Goal: Task Accomplishment & Management: Manage account settings

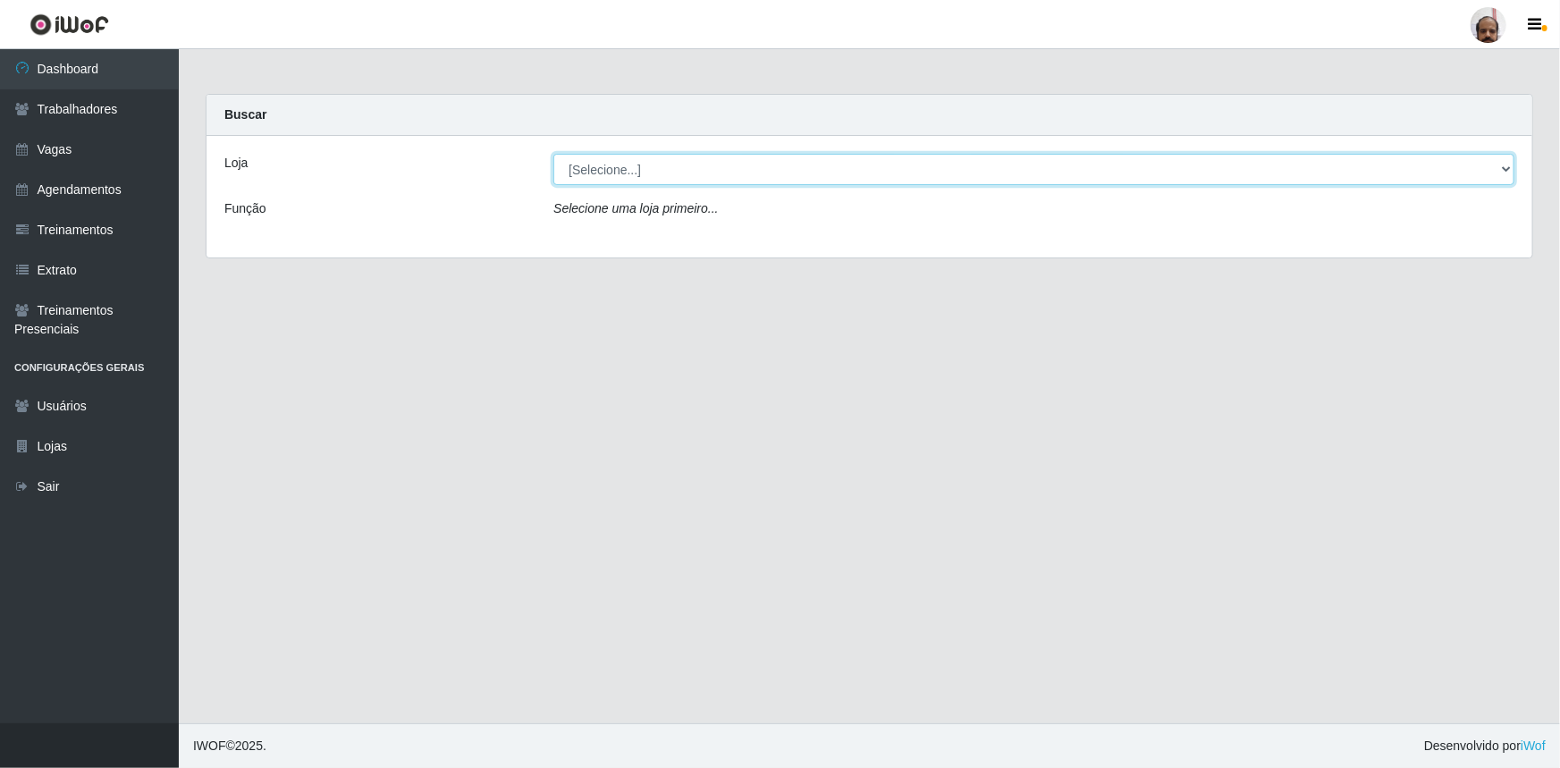
click at [1500, 164] on select "[Selecione...] Mar Vermelho - Loja 05" at bounding box center [1033, 169] width 961 height 31
select select "252"
click at [553, 154] on select "[Selecione...] Mar Vermelho - Loja 05" at bounding box center [1033, 169] width 961 height 31
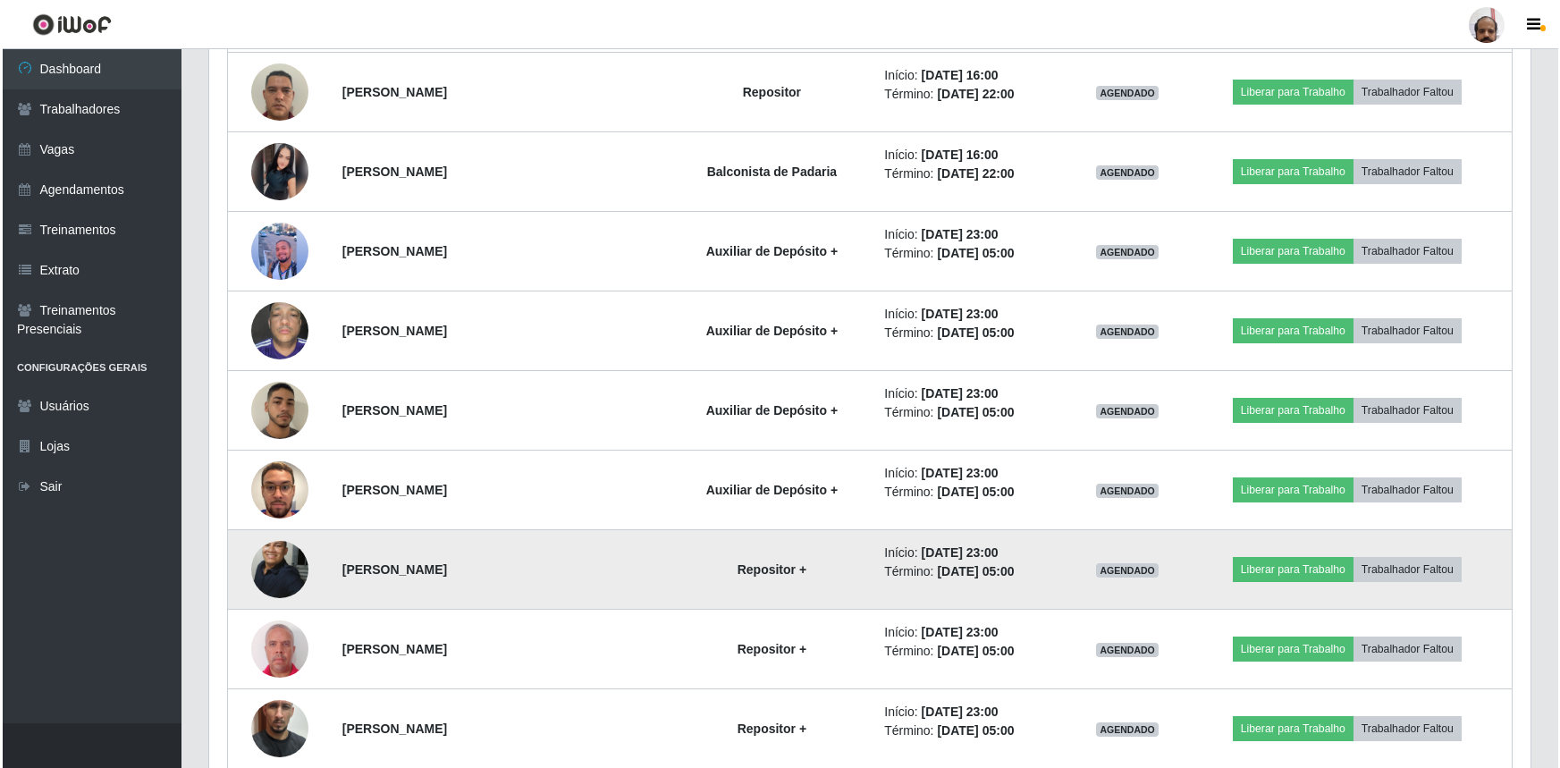
scroll to position [2403, 0]
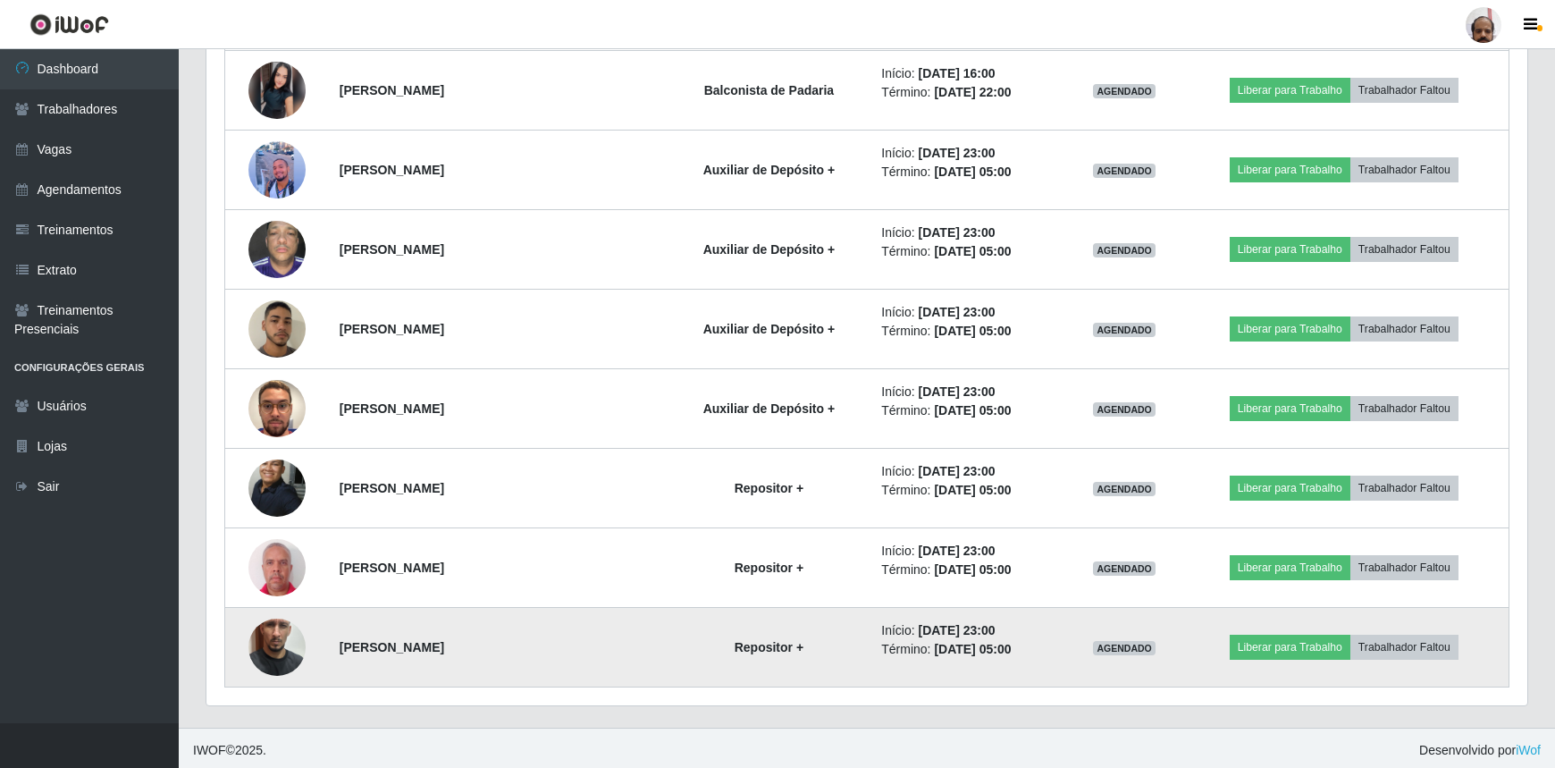
click at [265, 643] on img at bounding box center [276, 647] width 57 height 102
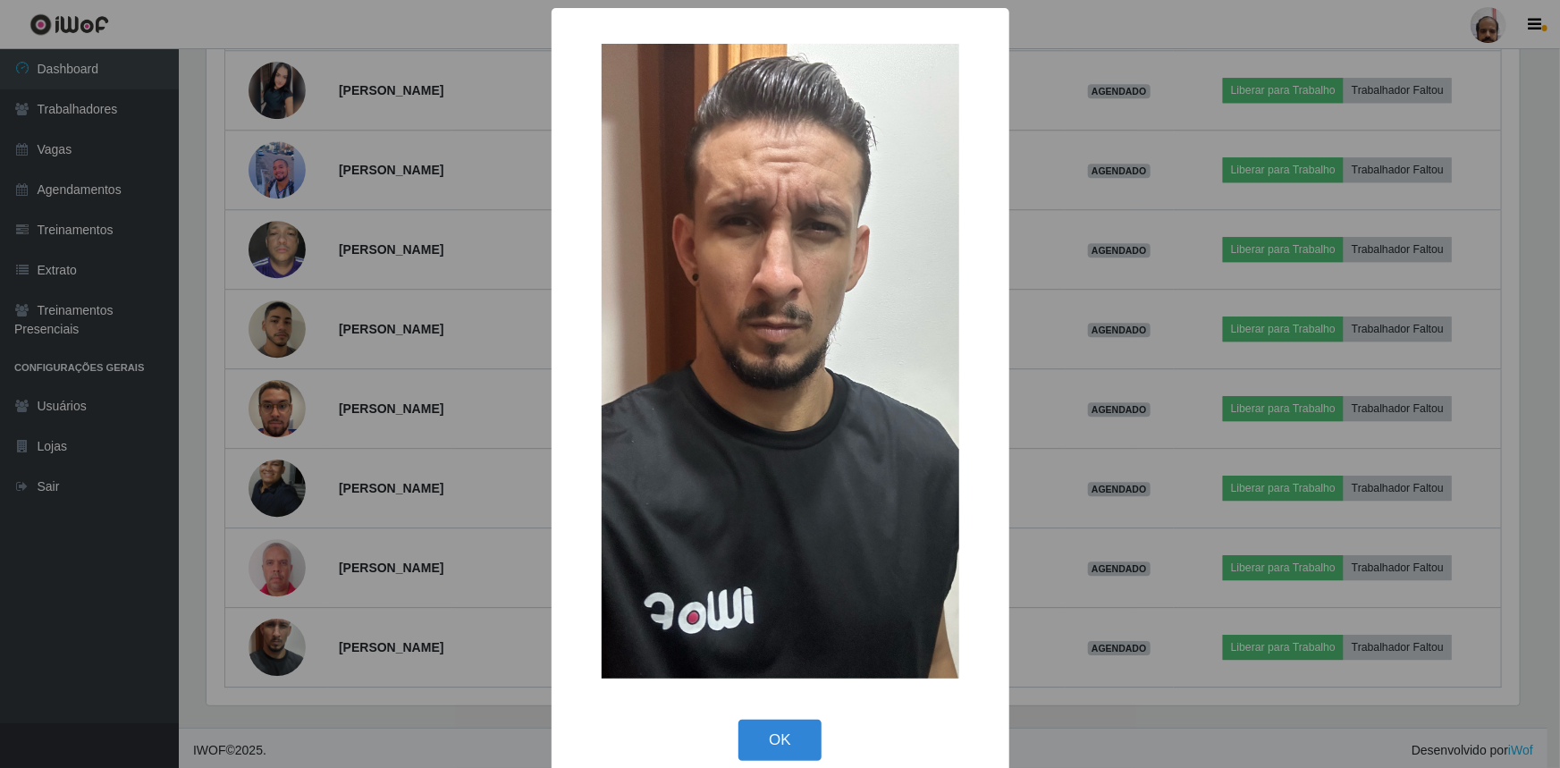
click at [1068, 710] on div "× OK Cancel" at bounding box center [780, 384] width 1560 height 768
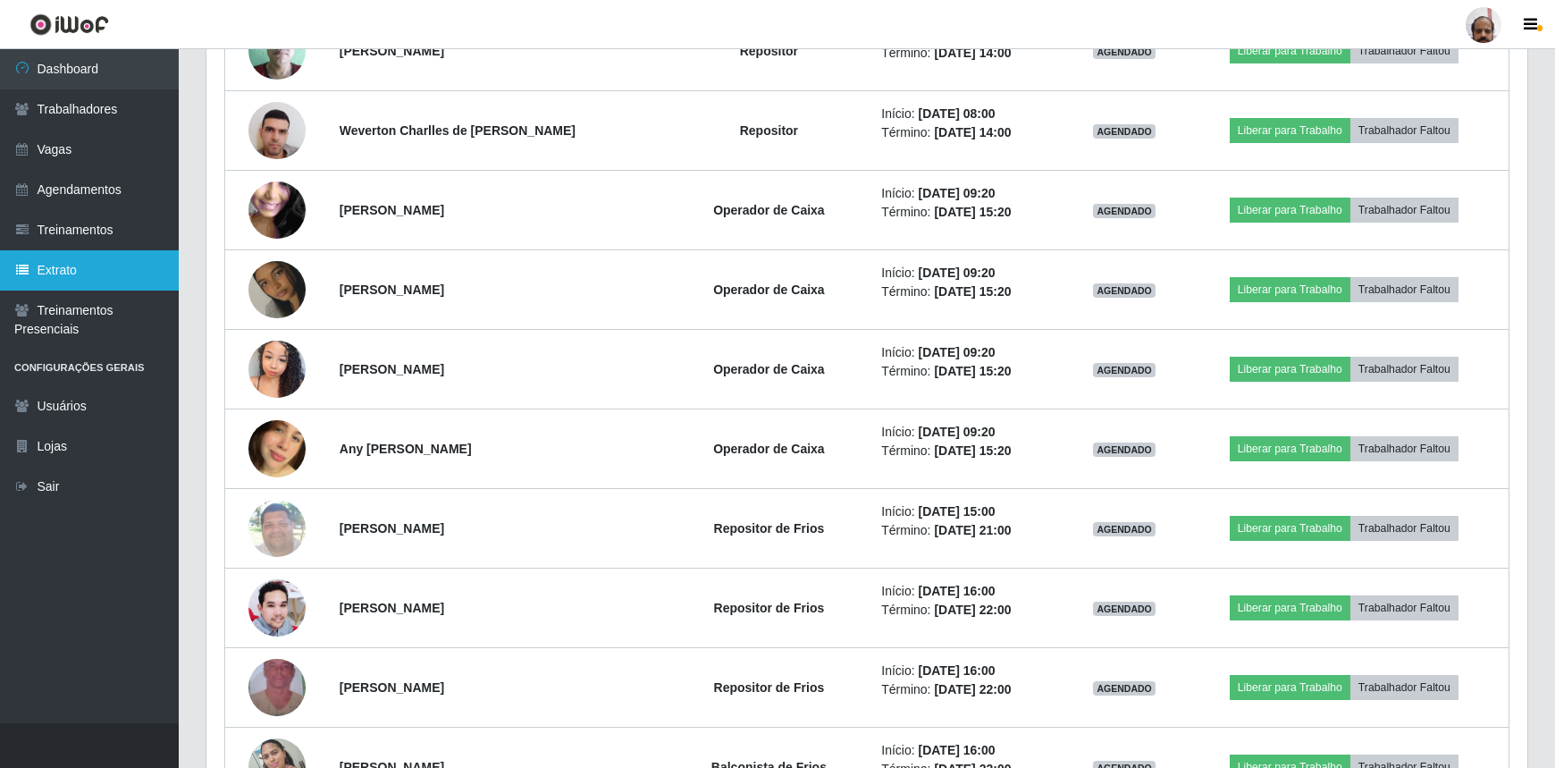
scroll to position [940, 0]
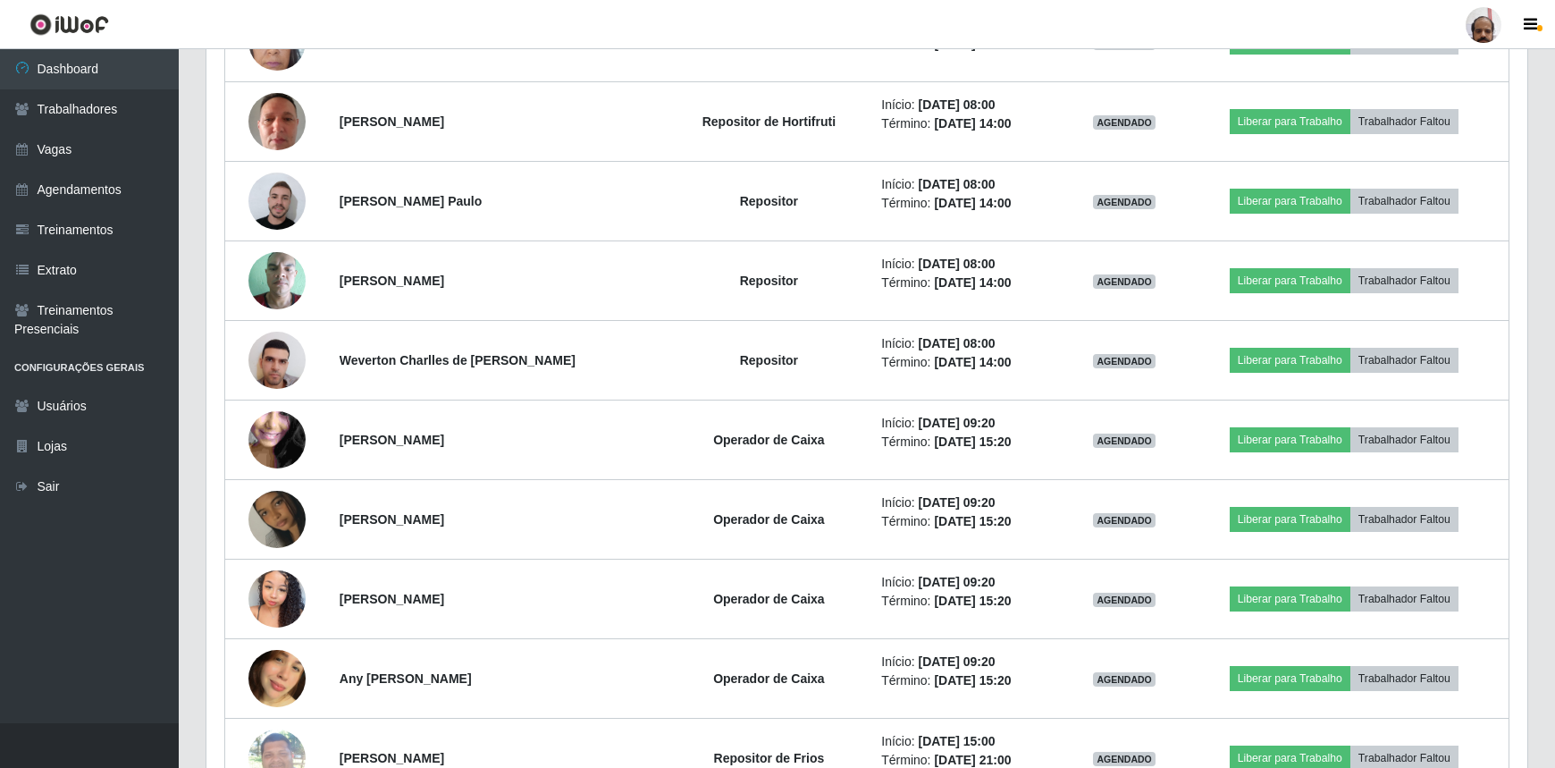
click at [519, 21] on header "Perfil Alterar Senha Sair" at bounding box center [777, 24] width 1555 height 49
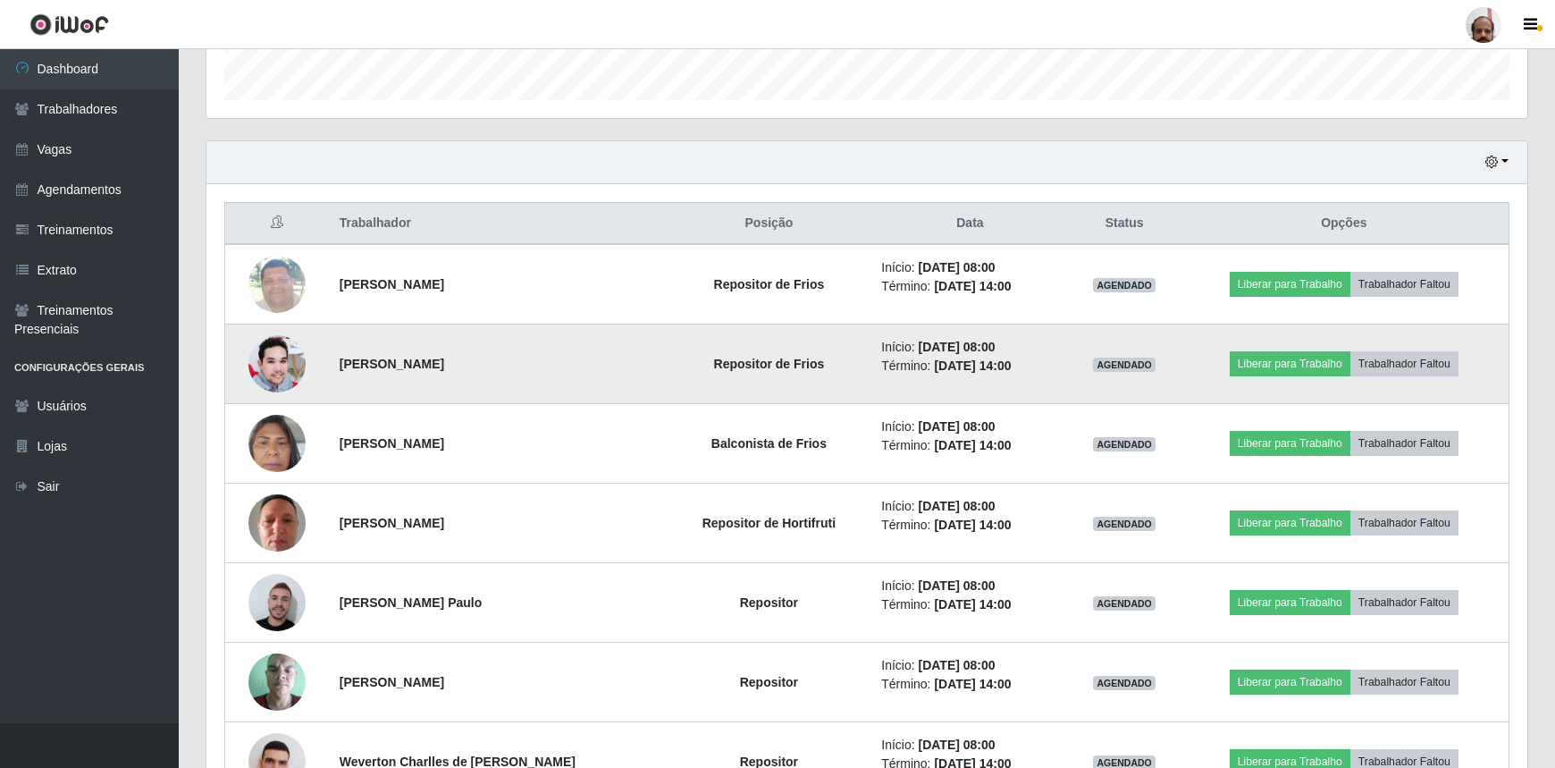
scroll to position [372, 0]
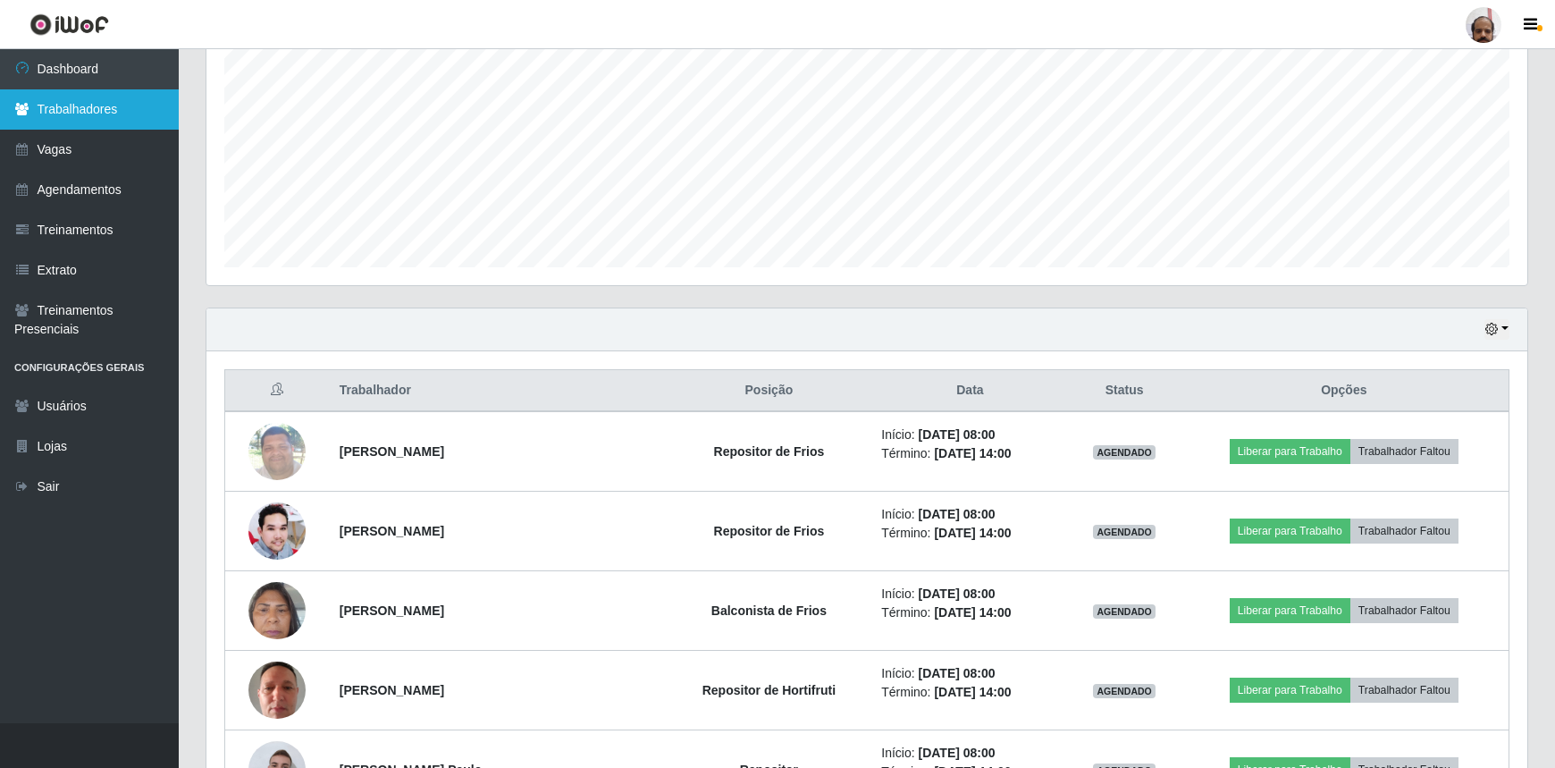
click at [86, 104] on link "Trabalhadores" at bounding box center [89, 109] width 179 height 40
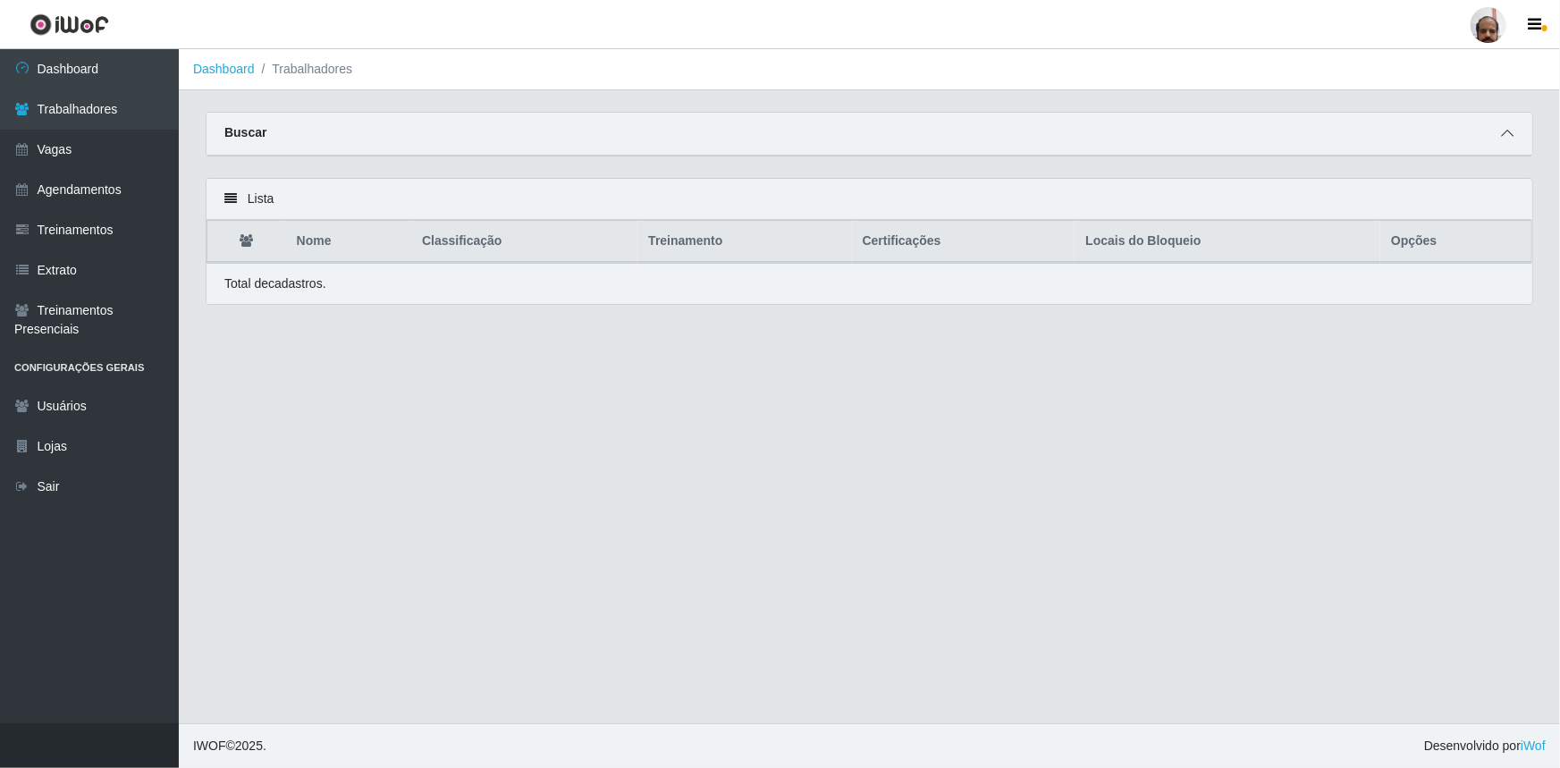
click at [1499, 133] on span at bounding box center [1506, 133] width 21 height 21
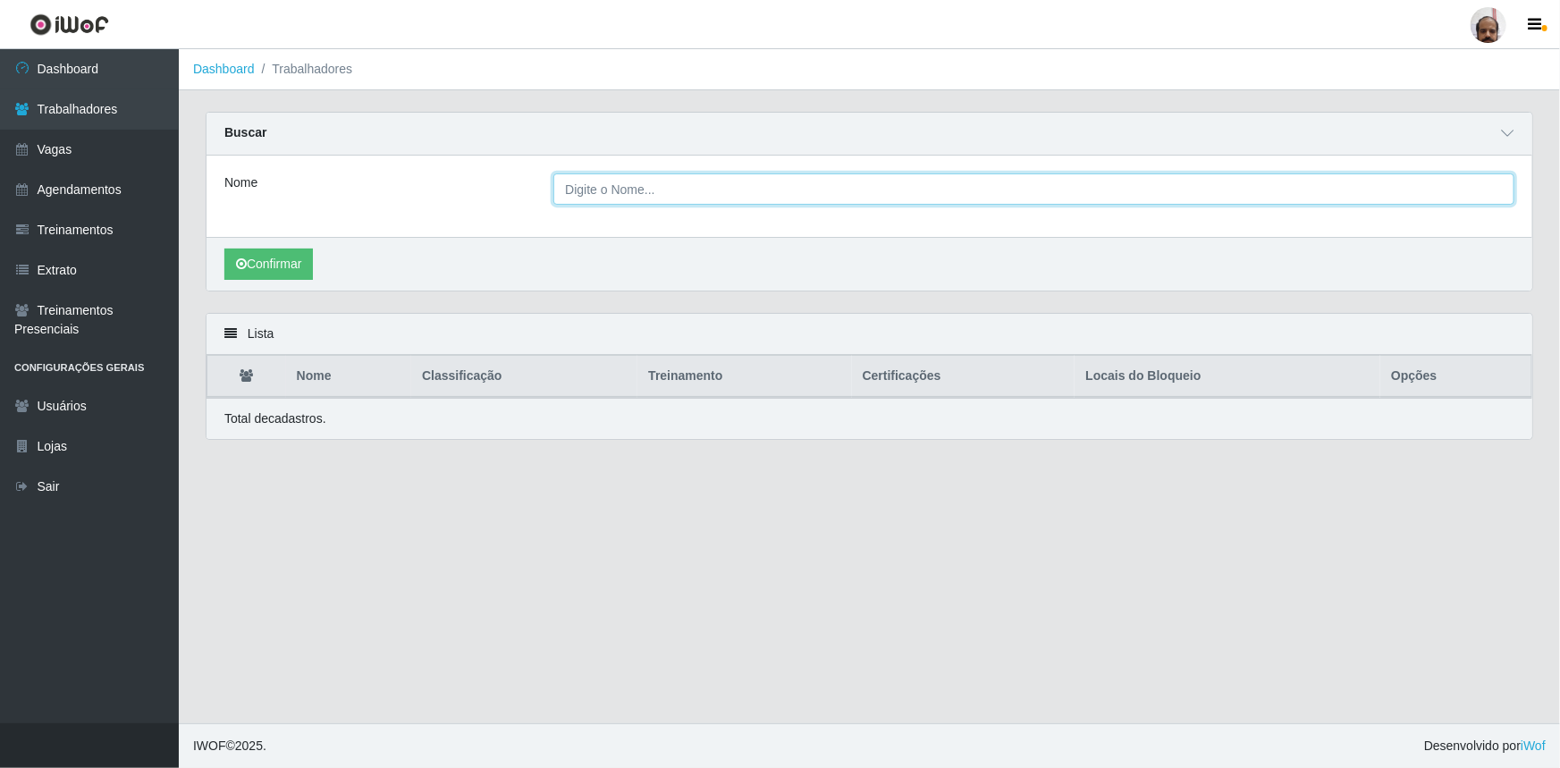
click at [644, 188] on input "Nome" at bounding box center [1033, 188] width 961 height 31
type input "[PERSON_NAME]"
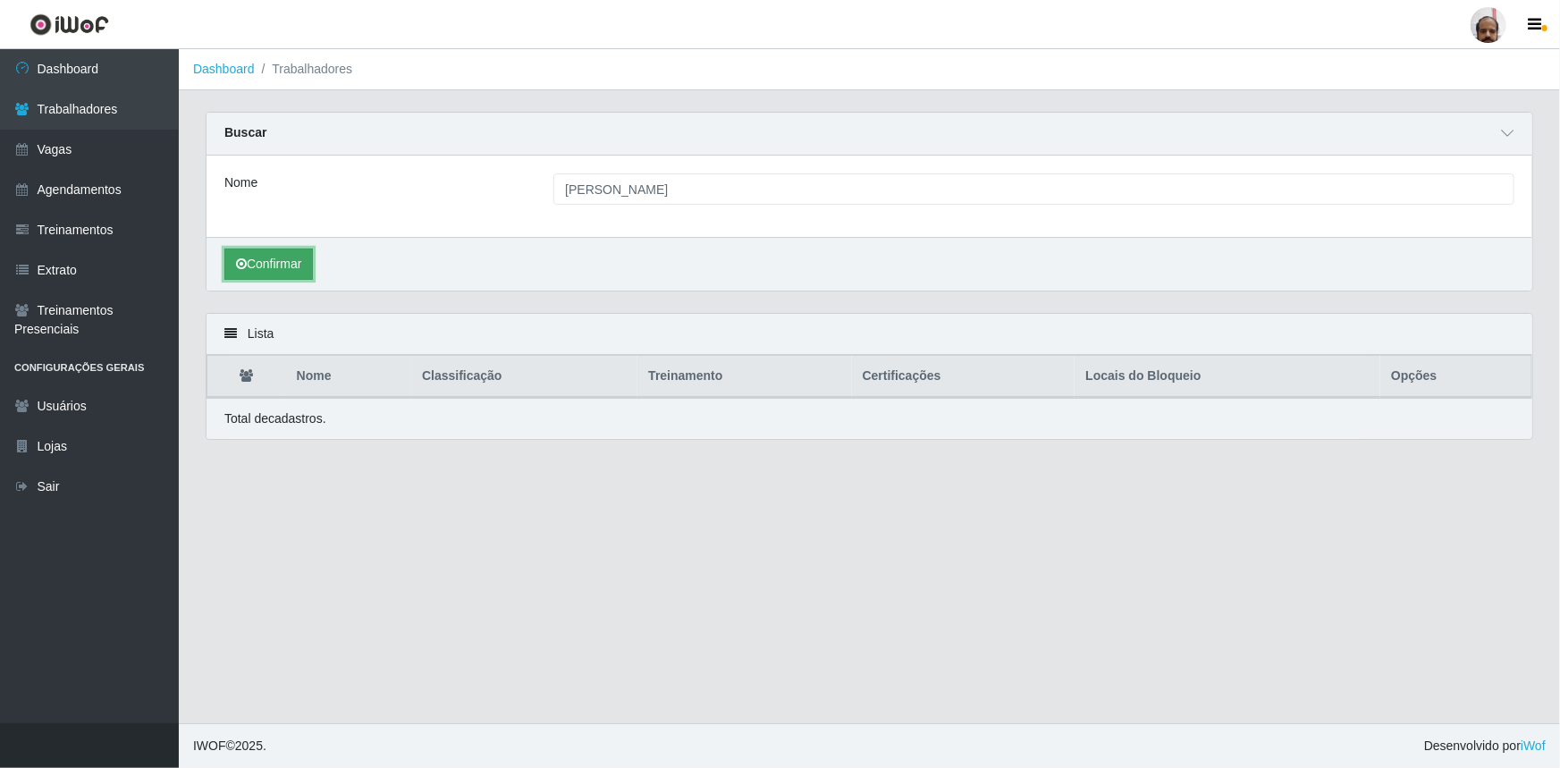
click at [302, 250] on button "Confirmar" at bounding box center [268, 263] width 88 height 31
click at [265, 268] on button "Confirmar" at bounding box center [268, 263] width 88 height 31
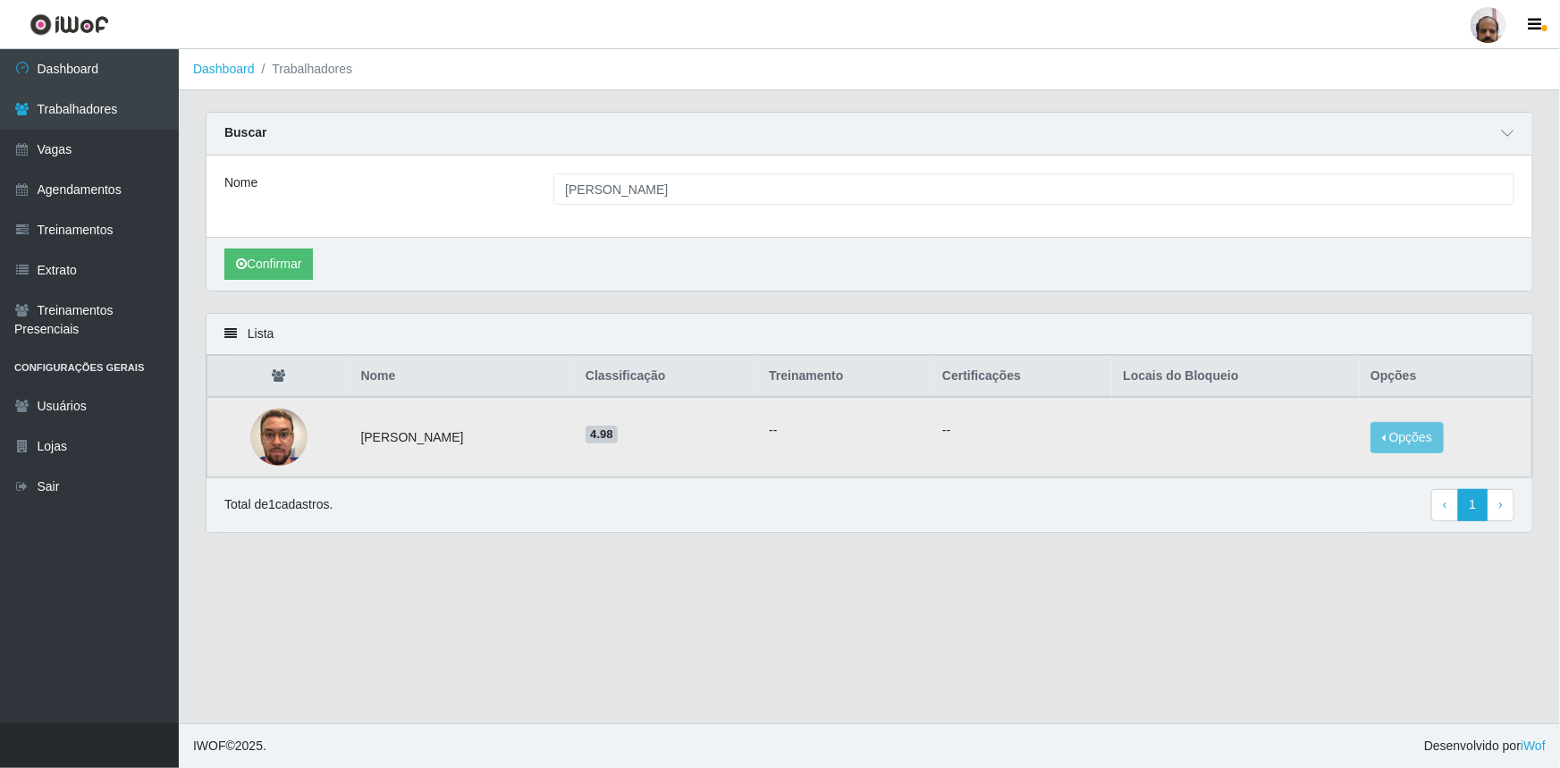
click at [995, 437] on p "--" at bounding box center [1021, 430] width 159 height 19
click at [994, 433] on p "--" at bounding box center [1021, 430] width 159 height 19
click at [758, 426] on td "4.98" at bounding box center [666, 437] width 183 height 80
click at [1390, 435] on button "Opções" at bounding box center [1406, 437] width 73 height 31
click at [1270, 460] on button "Bloquear - Loja" at bounding box center [1296, 453] width 144 height 37
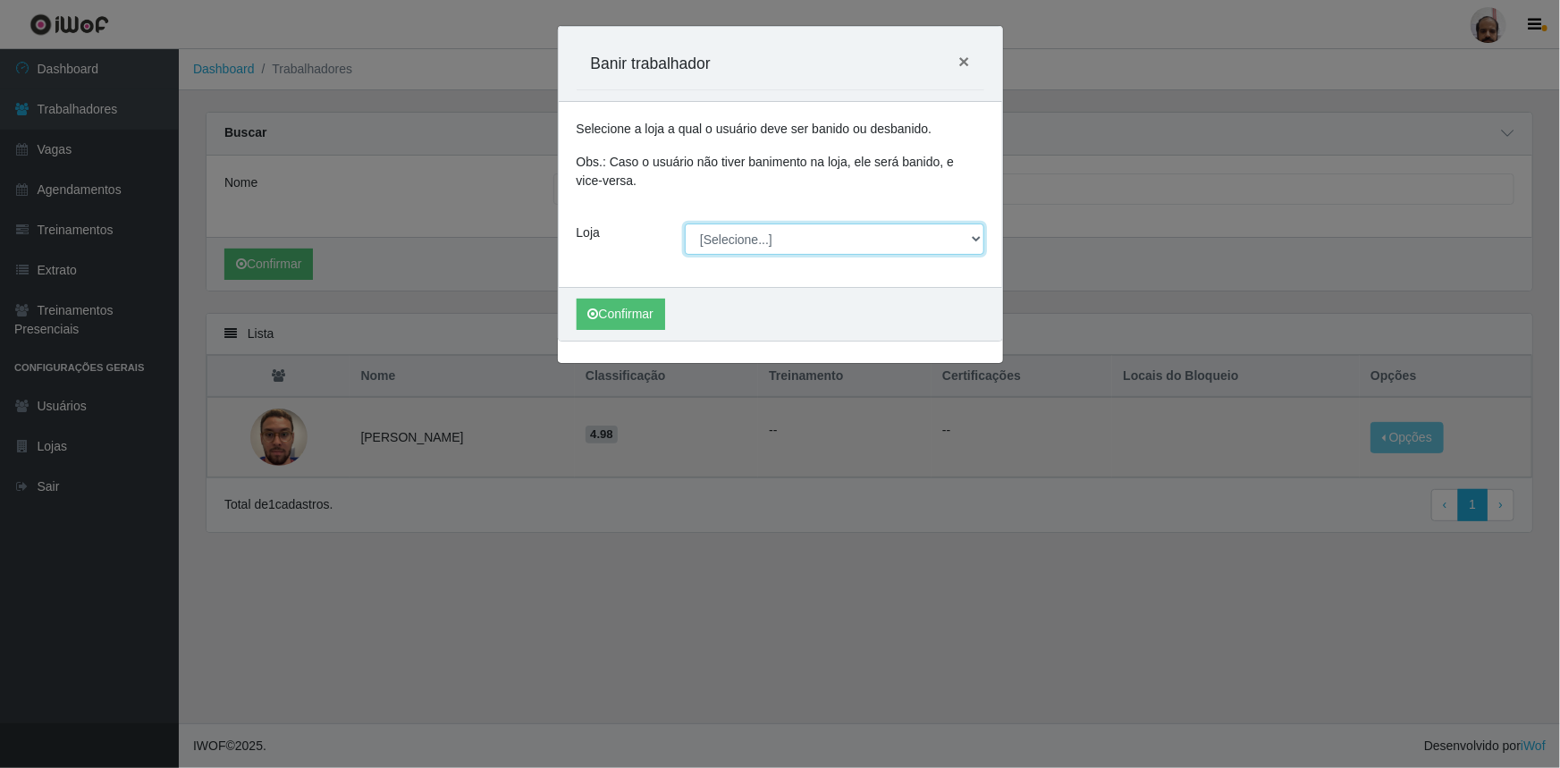
click at [974, 240] on select "[Selecione...] Mar Vermelho - Loja 05" at bounding box center [834, 238] width 299 height 31
select select "252"
click at [685, 223] on select "[Selecione...] Mar Vermelho - Loja 05" at bounding box center [834, 238] width 299 height 31
click at [650, 315] on button "Confirmar" at bounding box center [620, 314] width 88 height 31
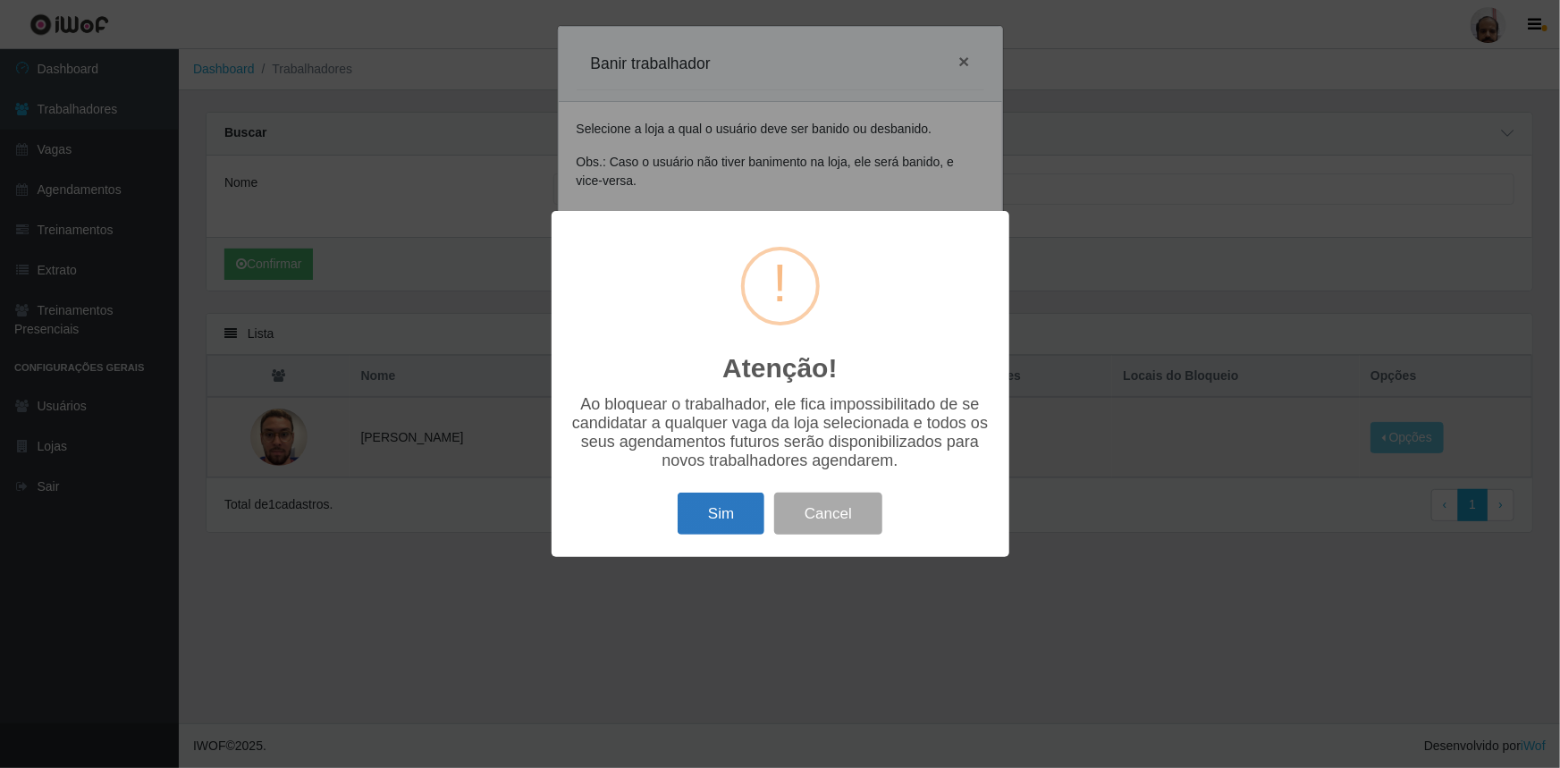
click at [715, 528] on button "Sim" at bounding box center [720, 513] width 87 height 42
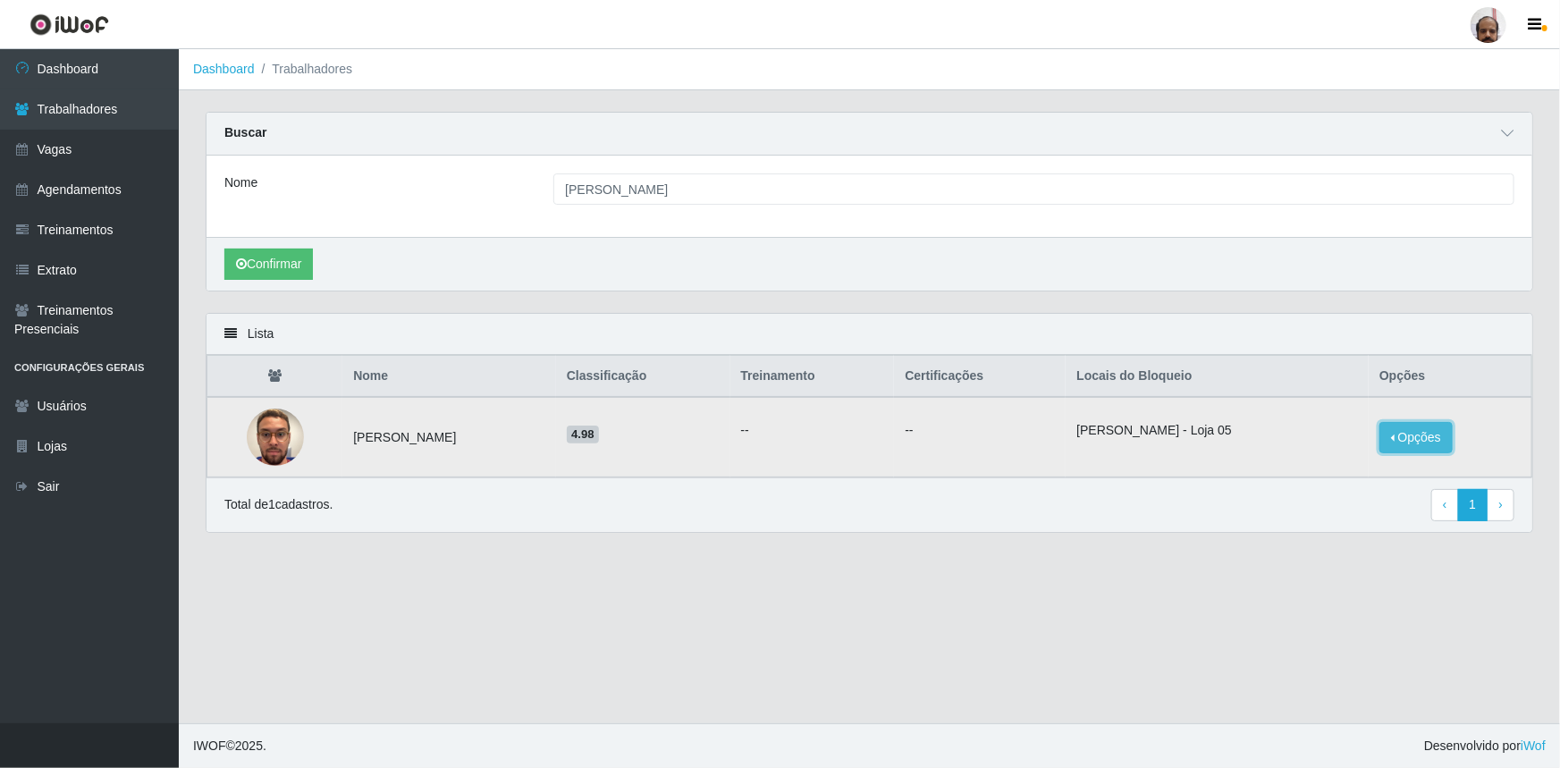
click at [1420, 434] on button "Opções" at bounding box center [1415, 437] width 73 height 31
click at [1205, 577] on main "Dashboard Trabalhadores Carregando... Buscar Nome [PERSON_NAME] de brito Confir…" at bounding box center [869, 386] width 1381 height 674
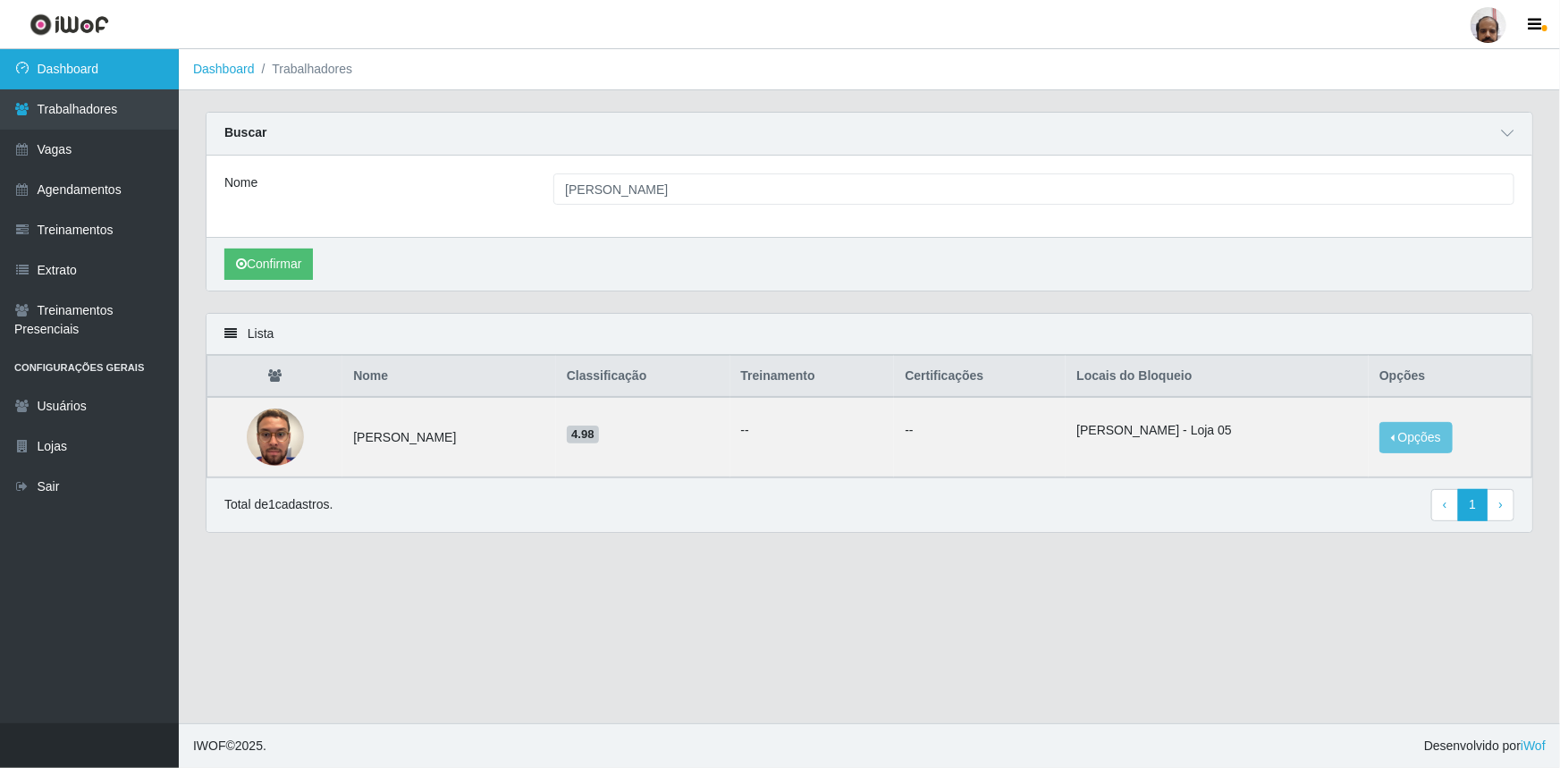
click at [45, 72] on link "Dashboard" at bounding box center [89, 69] width 179 height 40
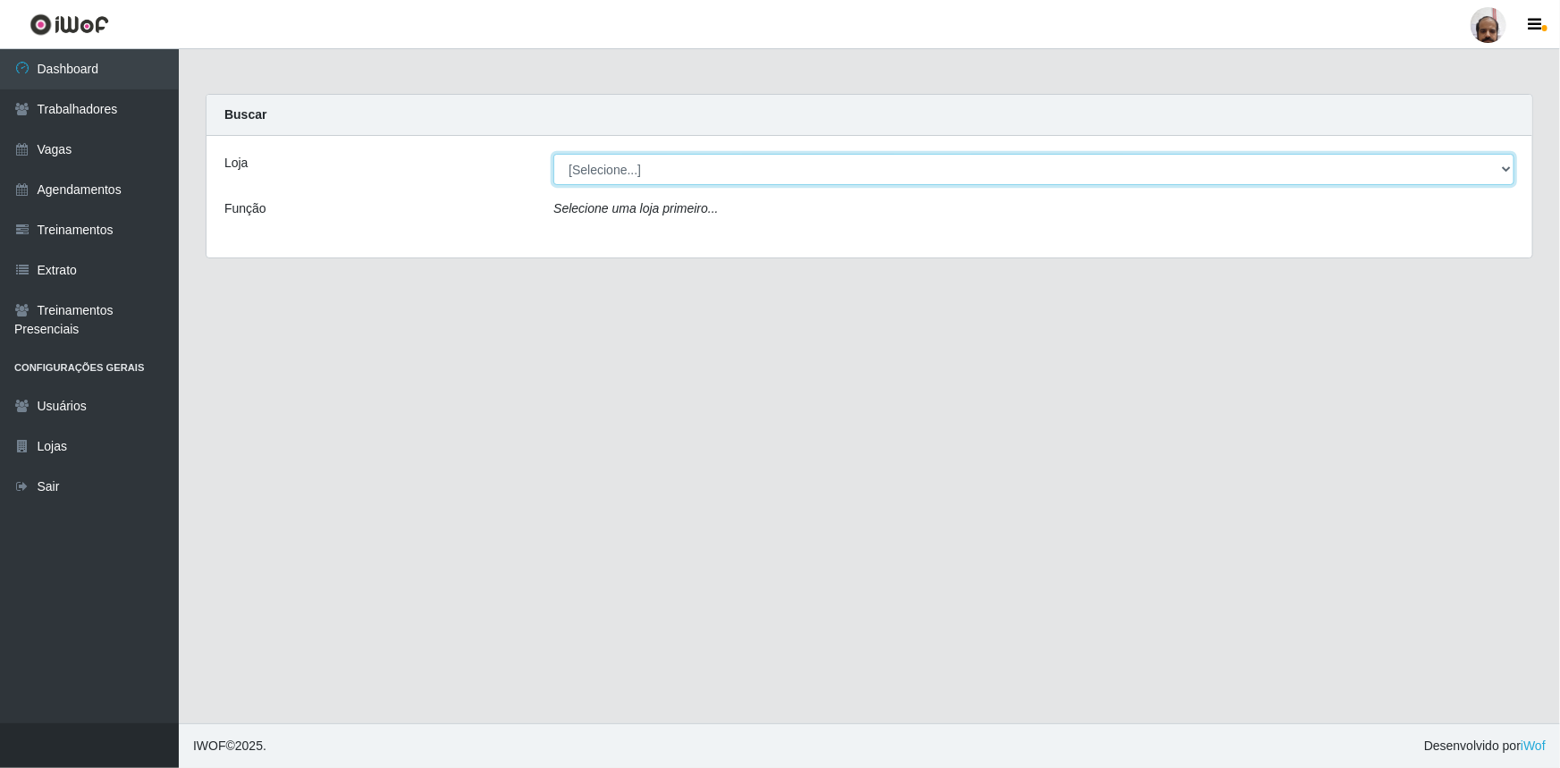
click at [1505, 173] on select "[Selecione...] Mar Vermelho - Loja 05" at bounding box center [1033, 169] width 961 height 31
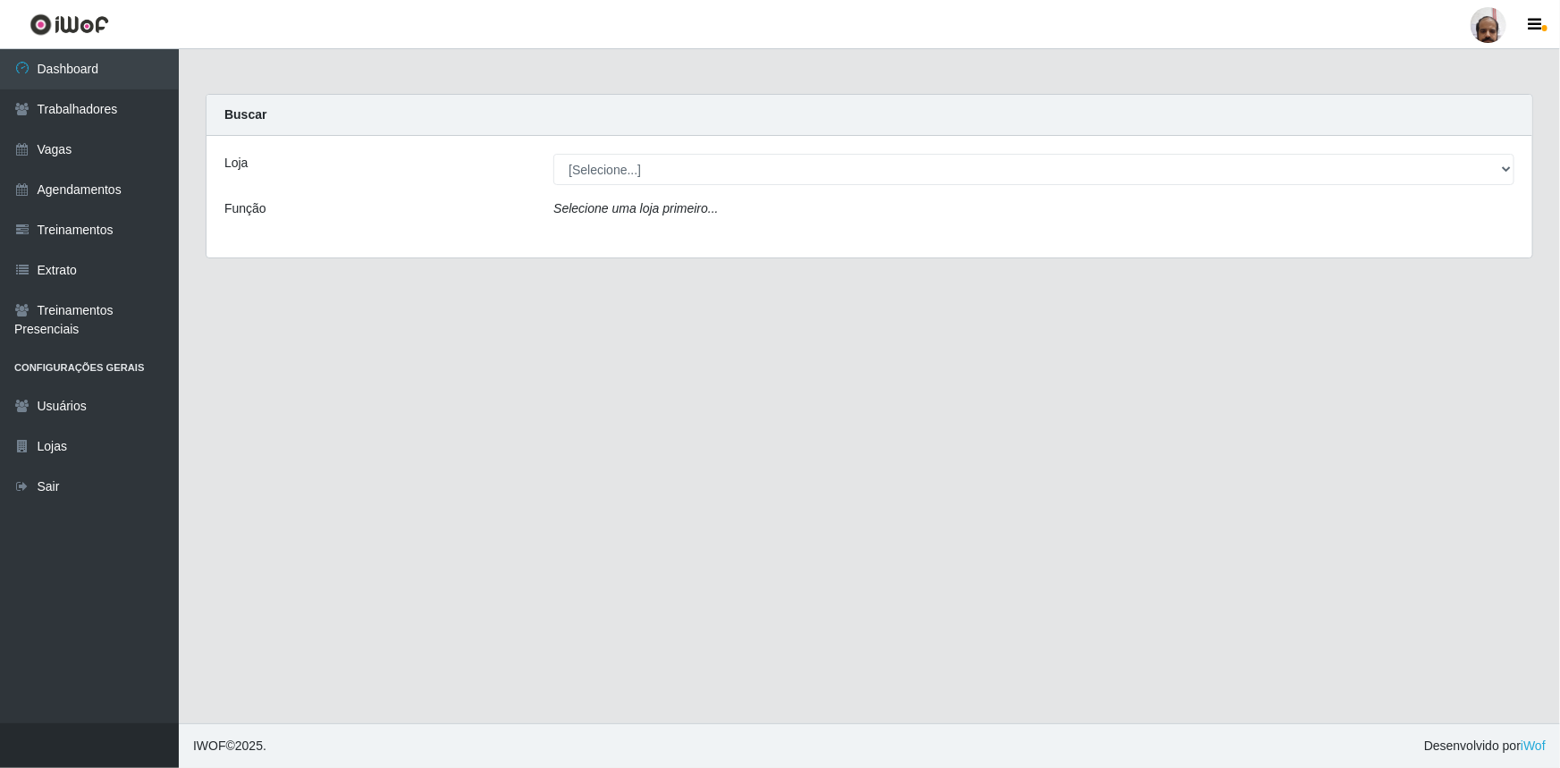
click at [813, 231] on div "Loja [Selecione...] Mar Vermelho - Loja 05 Função Selecione uma loja primeiro..." at bounding box center [868, 197] width 1325 height 122
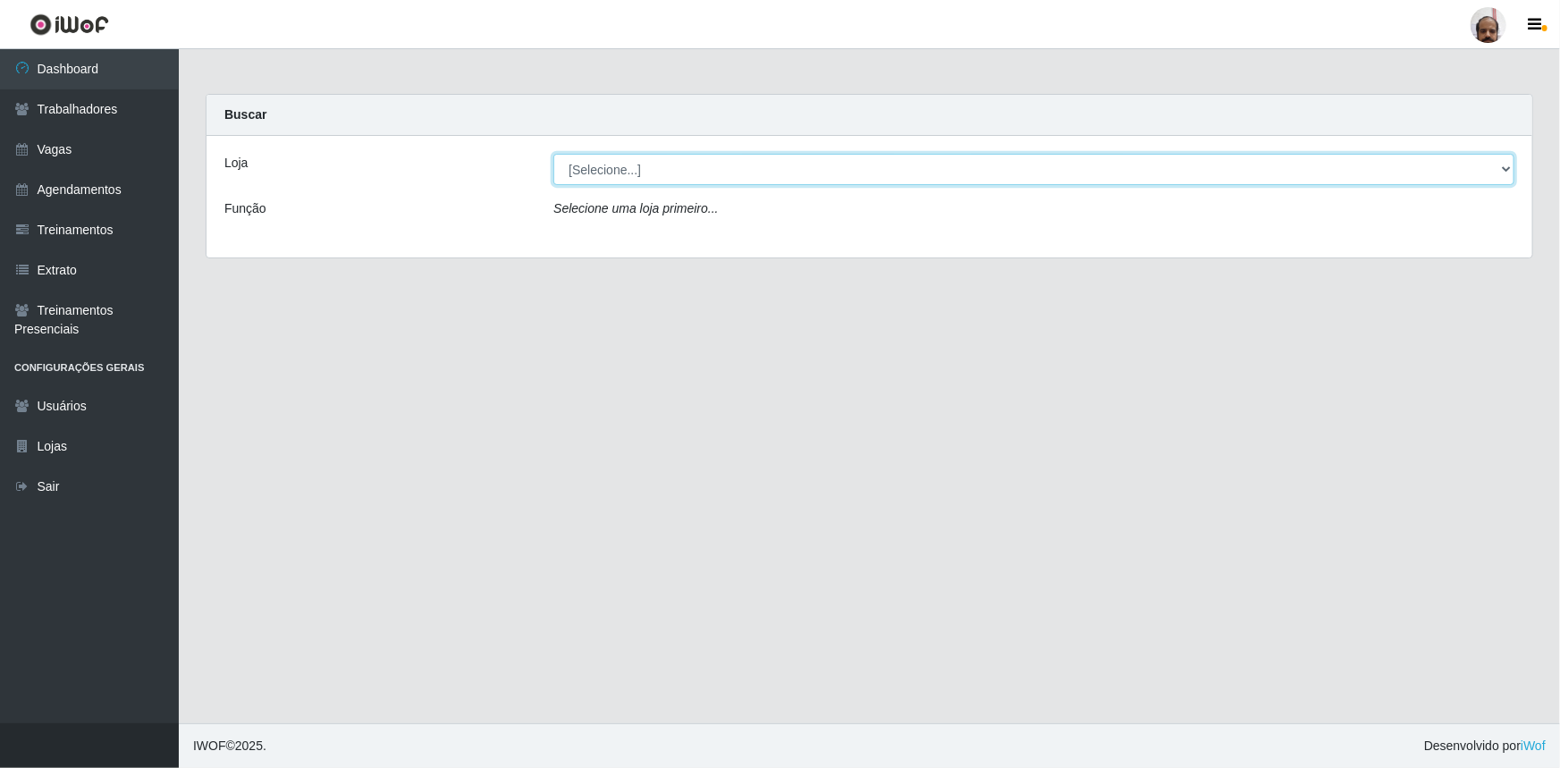
drag, startPoint x: 1478, startPoint y: 175, endPoint x: 1429, endPoint y: 182, distance: 49.7
click at [1479, 175] on select "[Selecione...] Mar Vermelho - Loja 05" at bounding box center [1033, 169] width 961 height 31
select select "252"
click at [553, 154] on select "[Selecione...] Mar Vermelho - Loja 05" at bounding box center [1033, 169] width 961 height 31
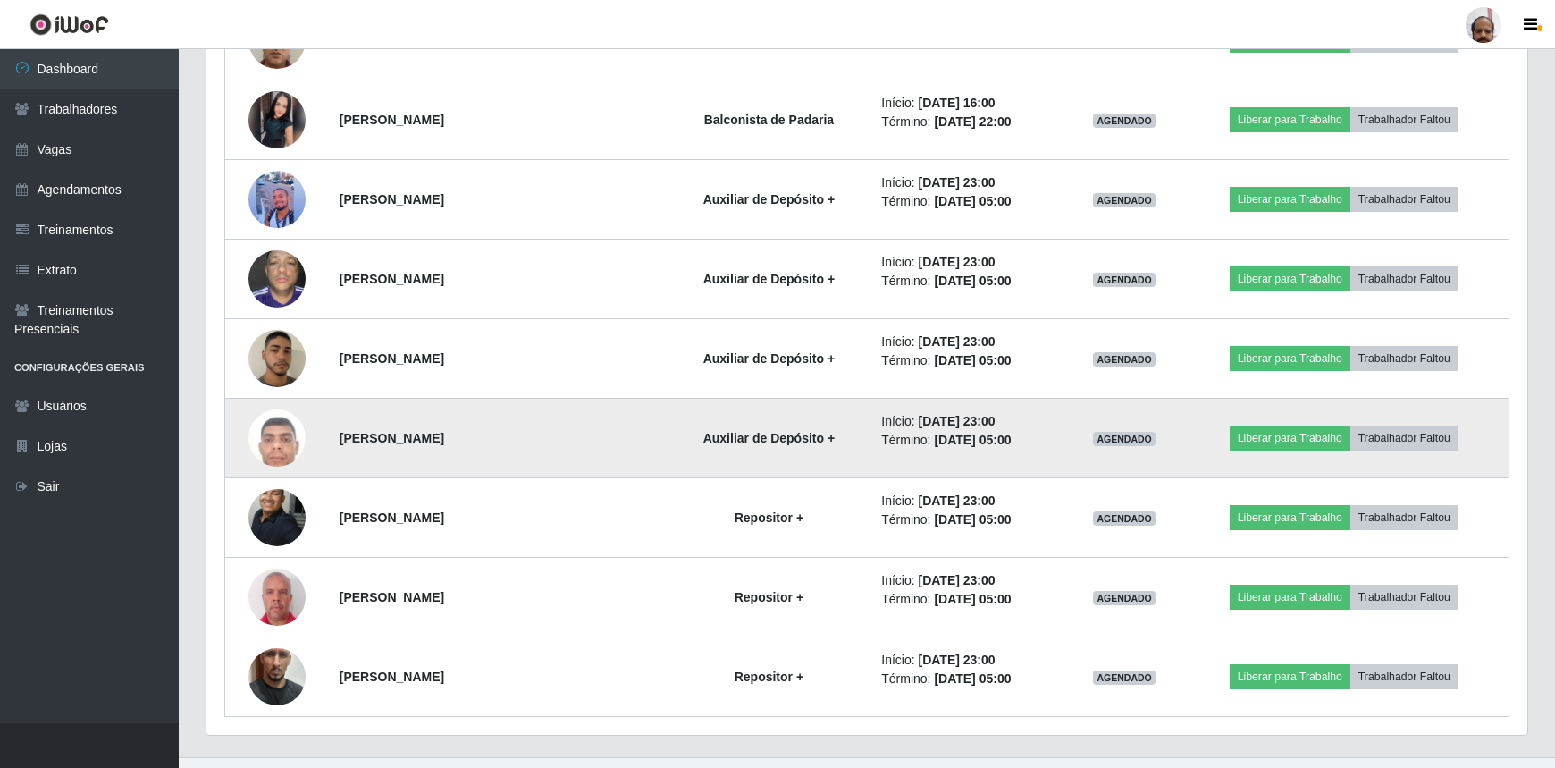
scroll to position [2403, 0]
